Goal: Find specific page/section: Find specific page/section

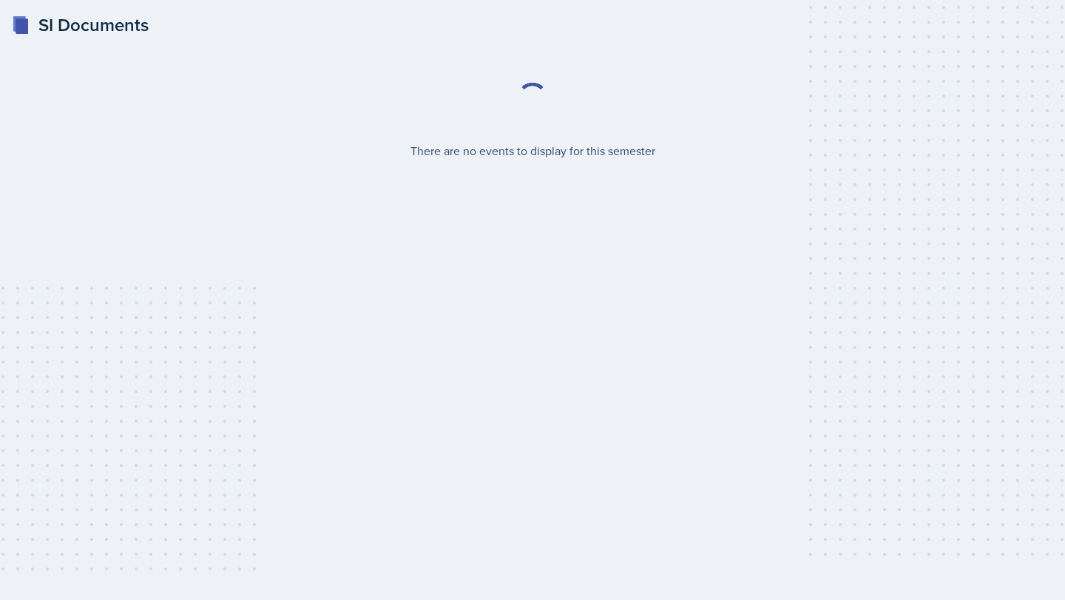
select select "2bed604d-1099-4043-b1bc-2365e8740244"
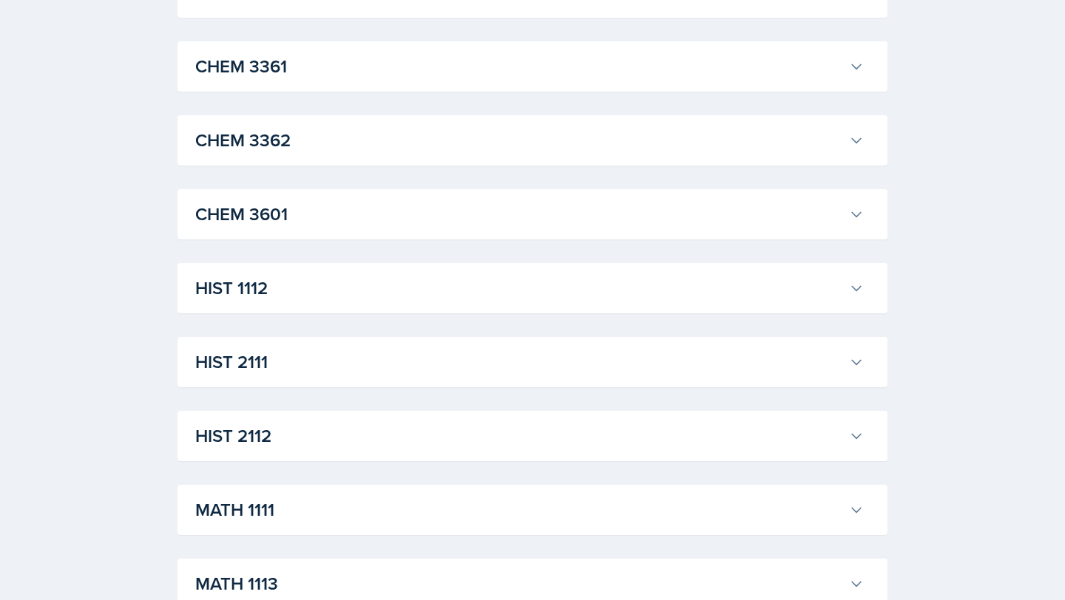
scroll to position [904, 0]
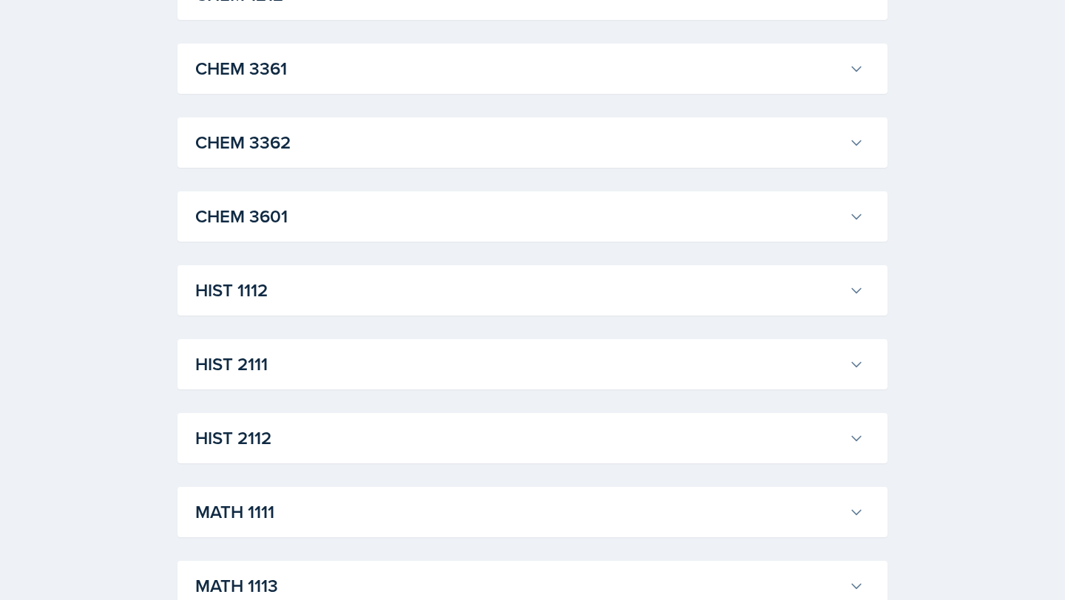
click at [264, 129] on h3 "CHEM 3362" at bounding box center [519, 142] width 648 height 27
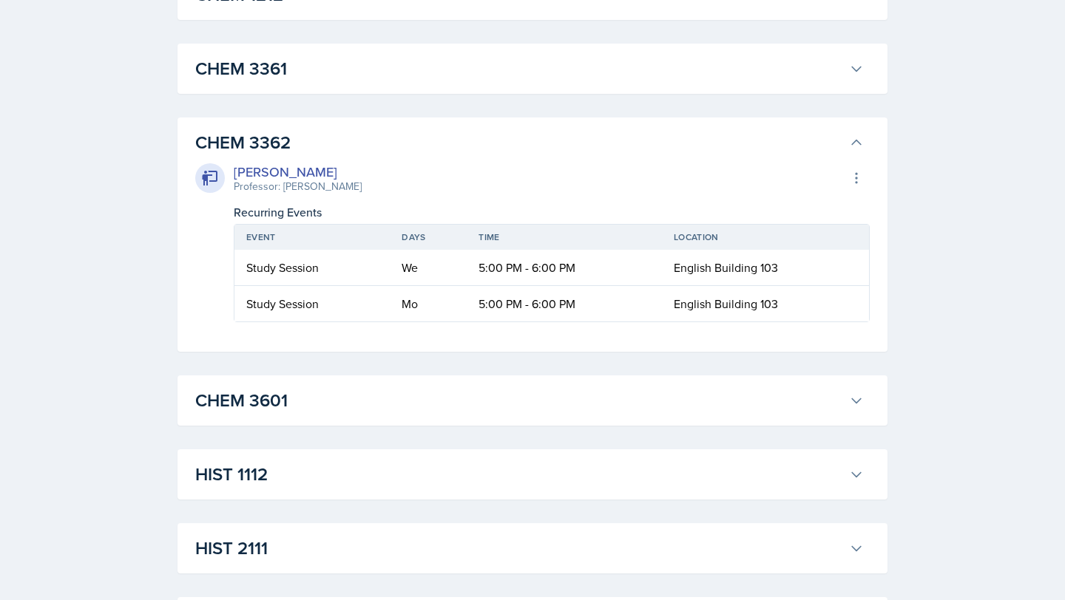
click at [273, 78] on h3 "CHEM 3361" at bounding box center [519, 68] width 648 height 27
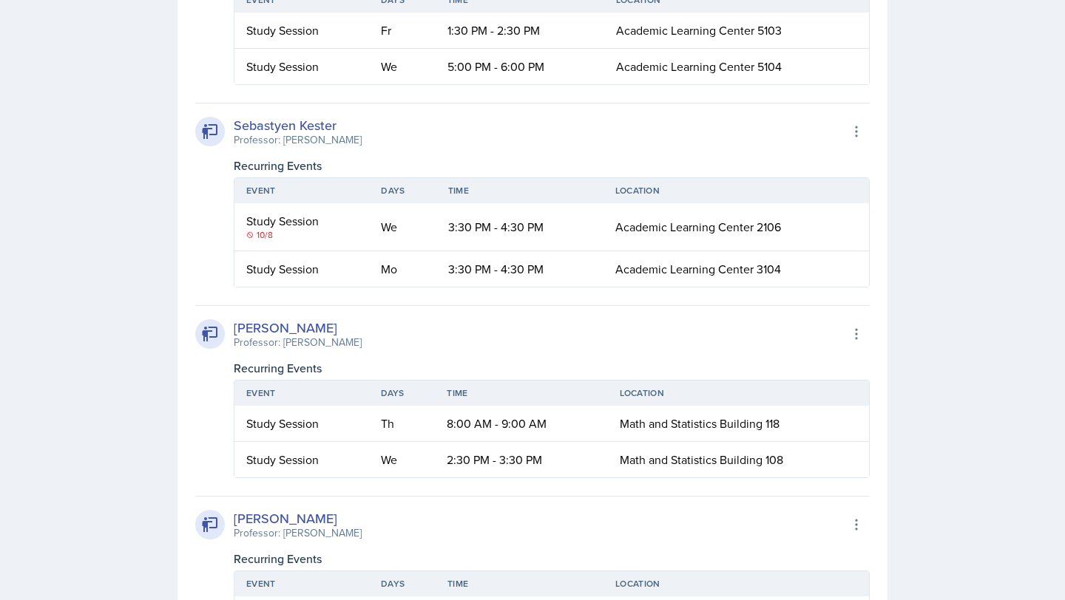
scroll to position [1070, 0]
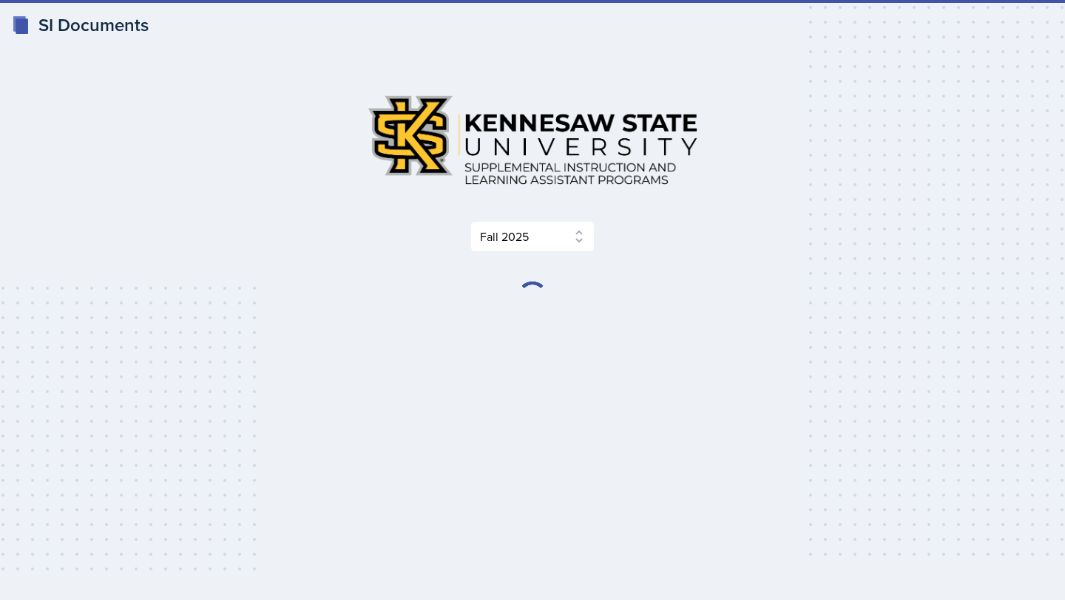
select select "2bed604d-1099-4043-b1bc-2365e8740244"
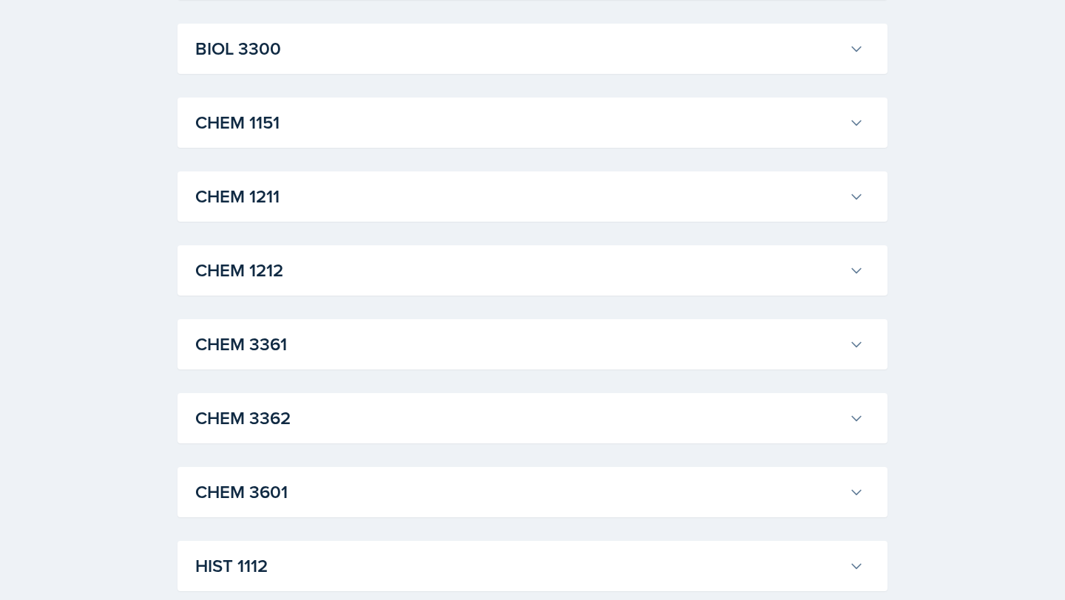
scroll to position [635, 0]
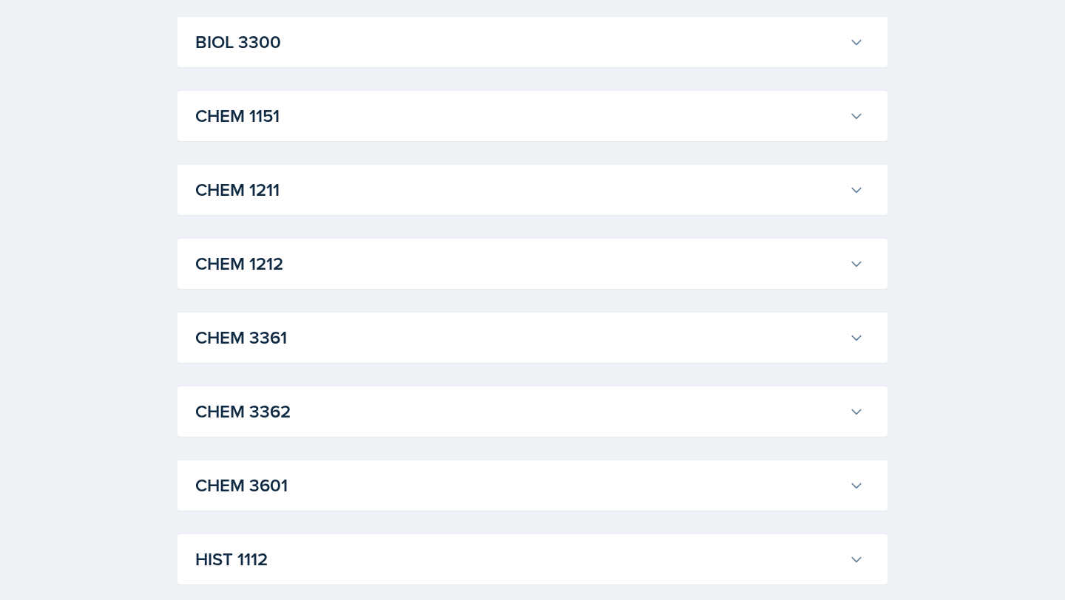
click at [359, 323] on button "CHEM 3361" at bounding box center [529, 338] width 674 height 33
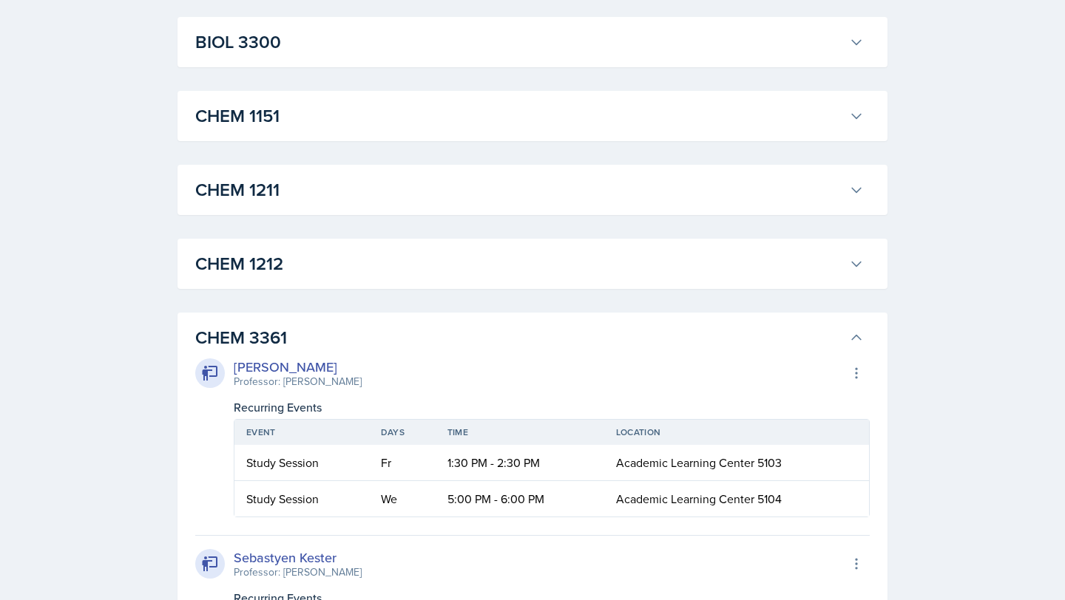
click at [359, 323] on button "CHEM 3361" at bounding box center [529, 338] width 674 height 33
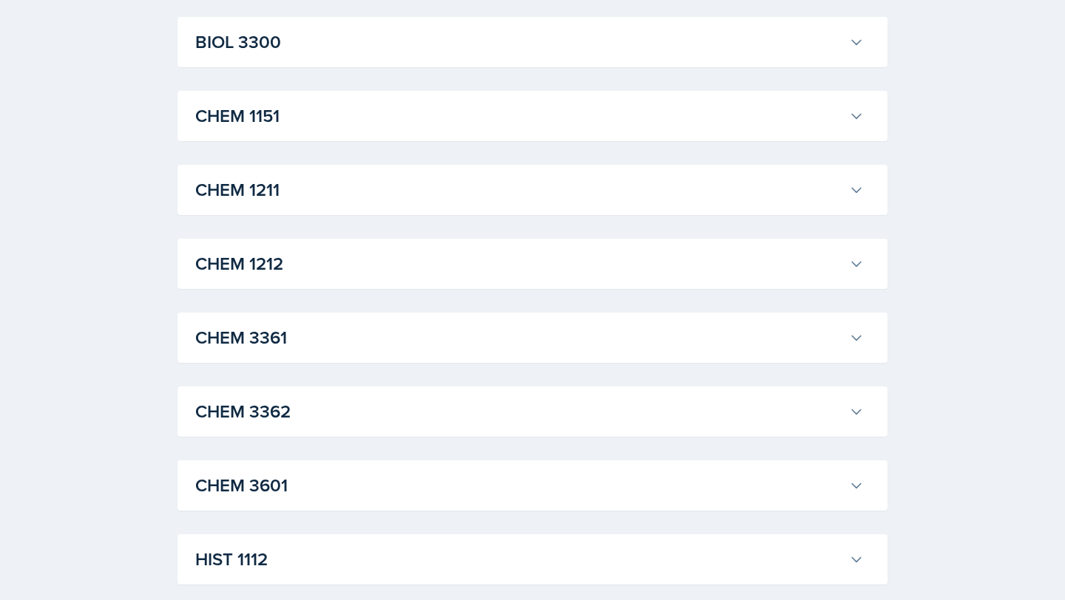
click at [359, 323] on button "CHEM 3361" at bounding box center [529, 338] width 674 height 33
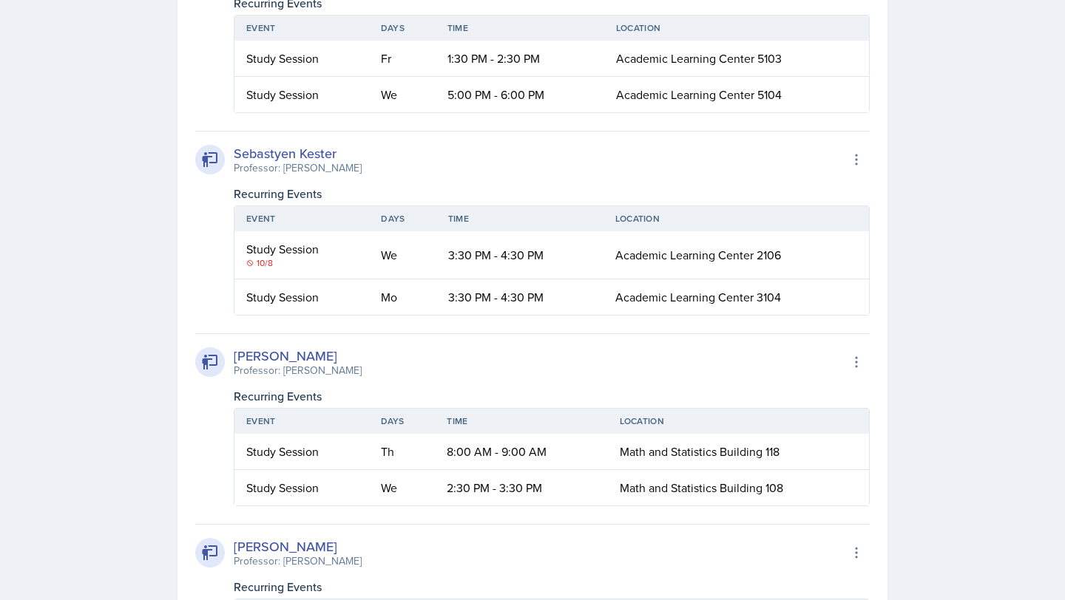
scroll to position [1094, 0]
